Goal: Task Accomplishment & Management: Complete application form

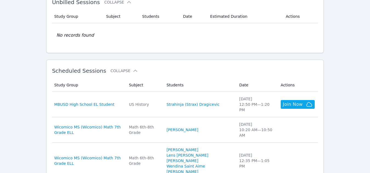
scroll to position [107, 0]
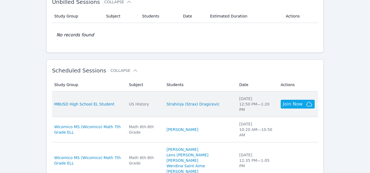
click at [160, 102] on div "US History" at bounding box center [144, 103] width 31 height 5
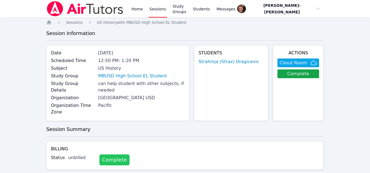
click at [107, 155] on link "Complete" at bounding box center [114, 160] width 30 height 11
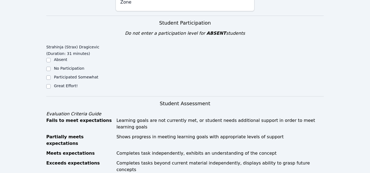
scroll to position [122, 0]
click at [48, 87] on input "Great Effort!" at bounding box center [48, 87] width 4 height 4
checkbox input "true"
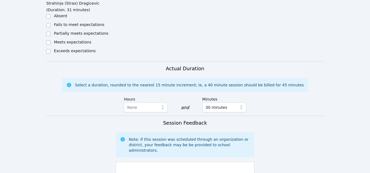
scroll to position [302, 0]
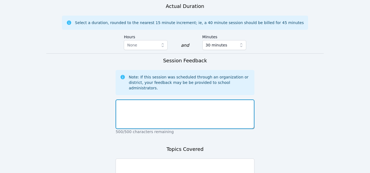
scroll to position [365, 0]
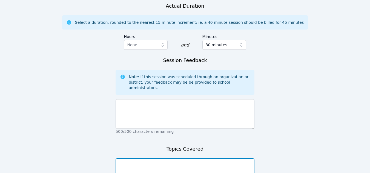
click at [166, 158] on textarea at bounding box center [184, 173] width 139 height 30
type textarea "Federalist VS Anti-Federalist Major battles in Revolutionary War"
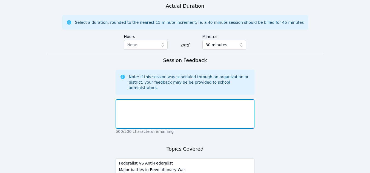
click at [170, 99] on textarea at bounding box center [184, 114] width 139 height 30
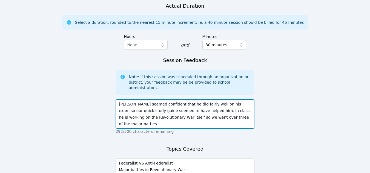
click at [209, 99] on textarea "[PERSON_NAME] seemed confident that he did fairly well on his exam so our quick…" at bounding box center [184, 114] width 139 height 30
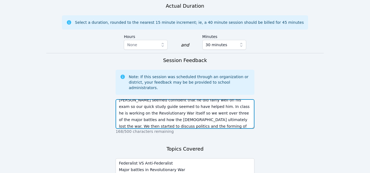
scroll to position [405, 0]
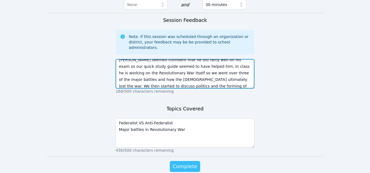
type textarea "[PERSON_NAME] seemed confident that he did fairly well on his exam so our quick…"
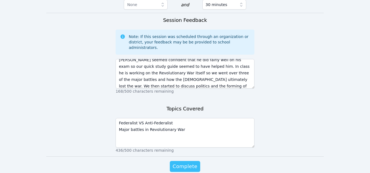
click at [181, 163] on span "Complete" at bounding box center [184, 167] width 25 height 8
click at [189, 163] on span "Complete" at bounding box center [184, 167] width 25 height 8
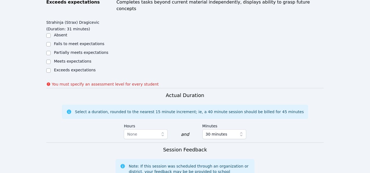
scroll to position [251, 0]
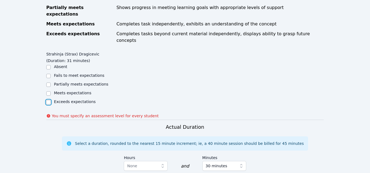
click at [47, 100] on input "Exceeds expectations" at bounding box center [48, 102] width 4 height 4
checkbox input "true"
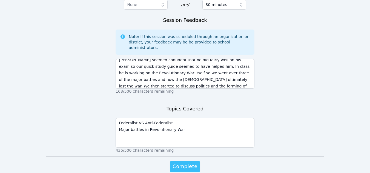
click at [175, 163] on span "Complete" at bounding box center [184, 167] width 25 height 8
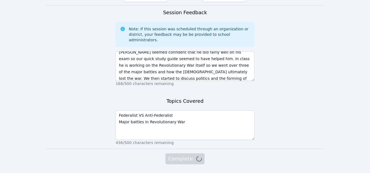
scroll to position [405, 0]
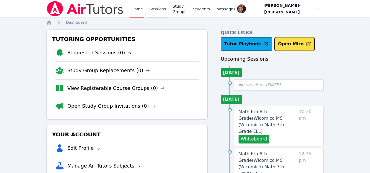
click at [158, 9] on link "Sessions" at bounding box center [157, 9] width 19 height 18
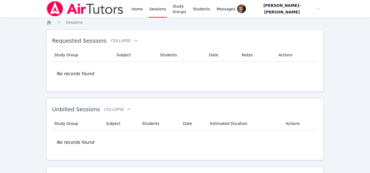
click at [156, 6] on link "Sessions" at bounding box center [157, 9] width 19 height 18
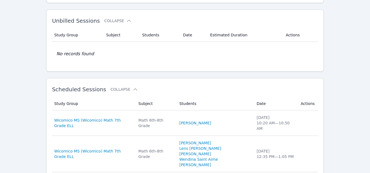
scroll to position [88, 0]
click at [133, 89] on icon at bounding box center [135, 90] width 4 height 2
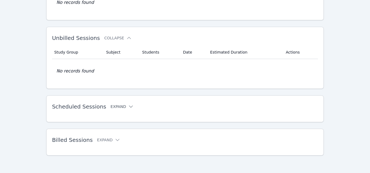
scroll to position [0, 0]
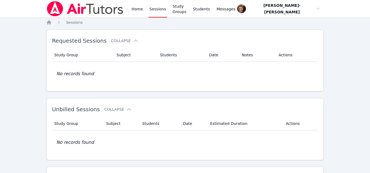
click at [161, 54] on th "Students" at bounding box center [180, 54] width 49 height 13
click at [199, 7] on link "Students" at bounding box center [200, 9] width 19 height 18
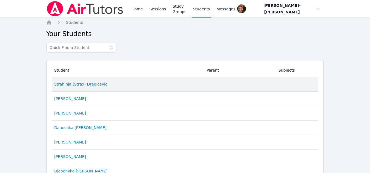
click at [79, 84] on link "Strahinja (Strax) Dragicevic" at bounding box center [80, 84] width 53 height 5
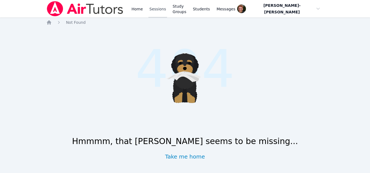
click at [153, 11] on link "Sessions" at bounding box center [157, 9] width 19 height 18
